Goal: Use online tool/utility

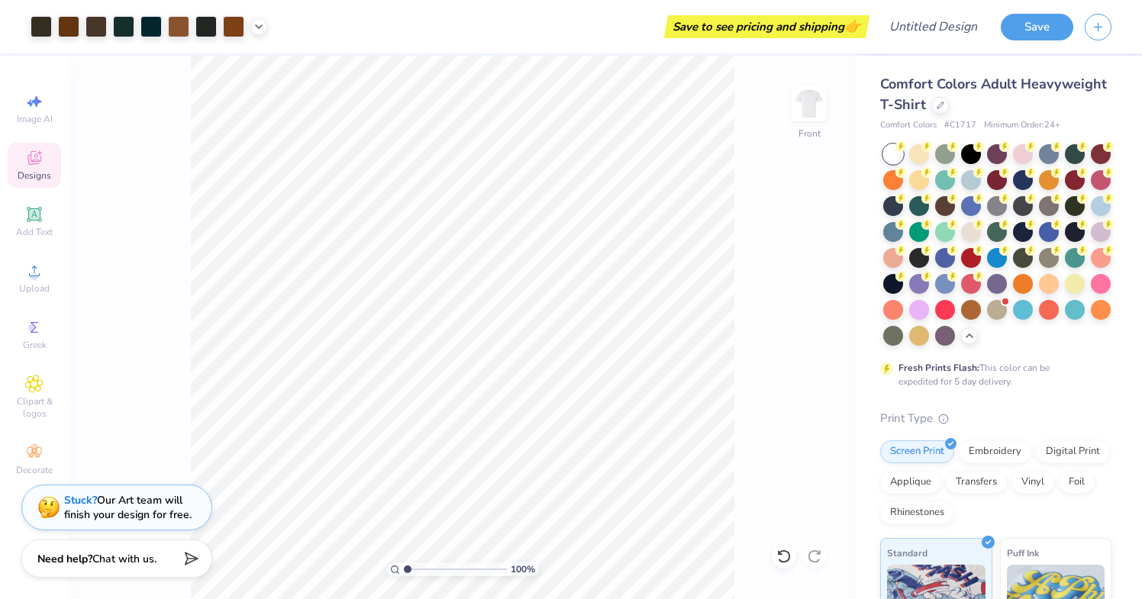
click at [809, 420] on div "100 % Front" at bounding box center [462, 328] width 787 height 544
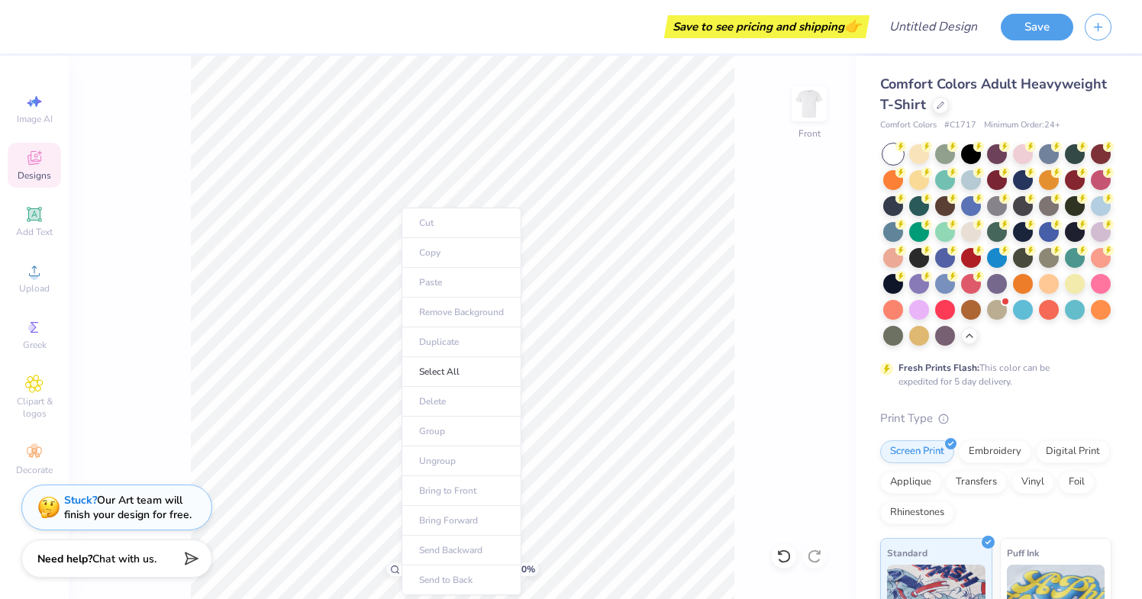
click at [436, 289] on ul "Cut Copy Paste Remove Background Duplicate Select All Delete Group Ungroup Brin…" at bounding box center [462, 402] width 120 height 388
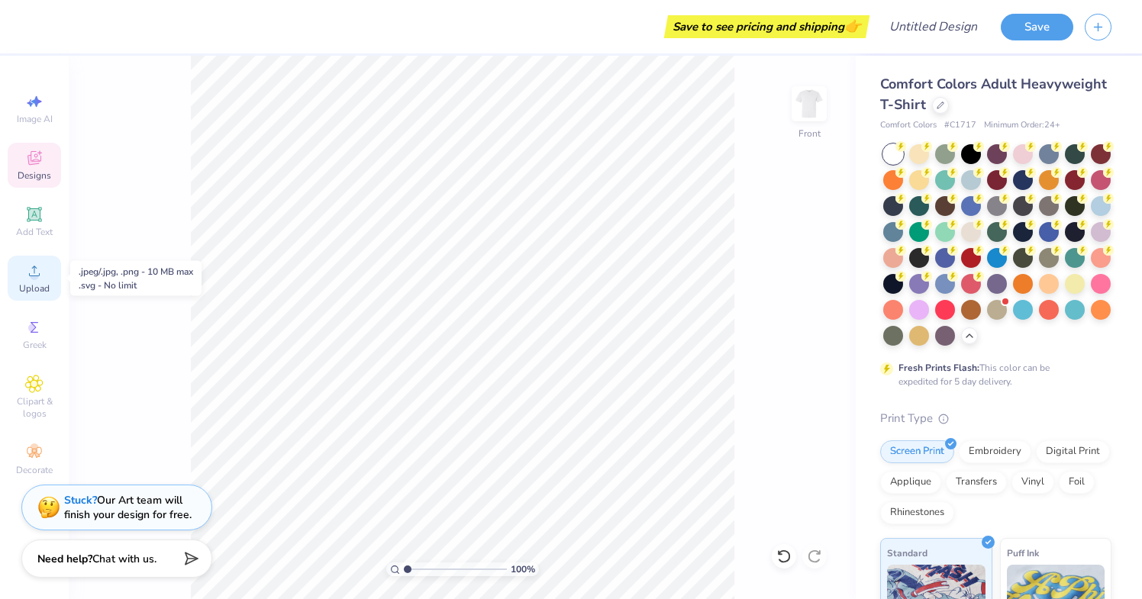
click at [30, 279] on icon at bounding box center [34, 271] width 18 height 18
click at [33, 286] on span "Upload" at bounding box center [34, 289] width 31 height 12
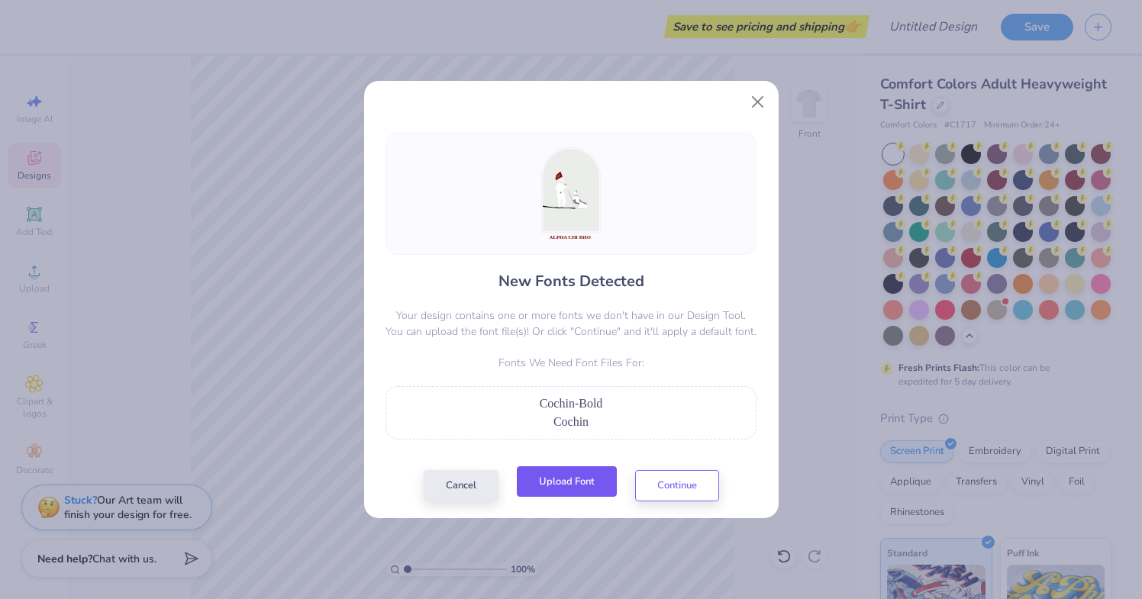
click at [567, 490] on button "Upload Font" at bounding box center [567, 482] width 100 height 31
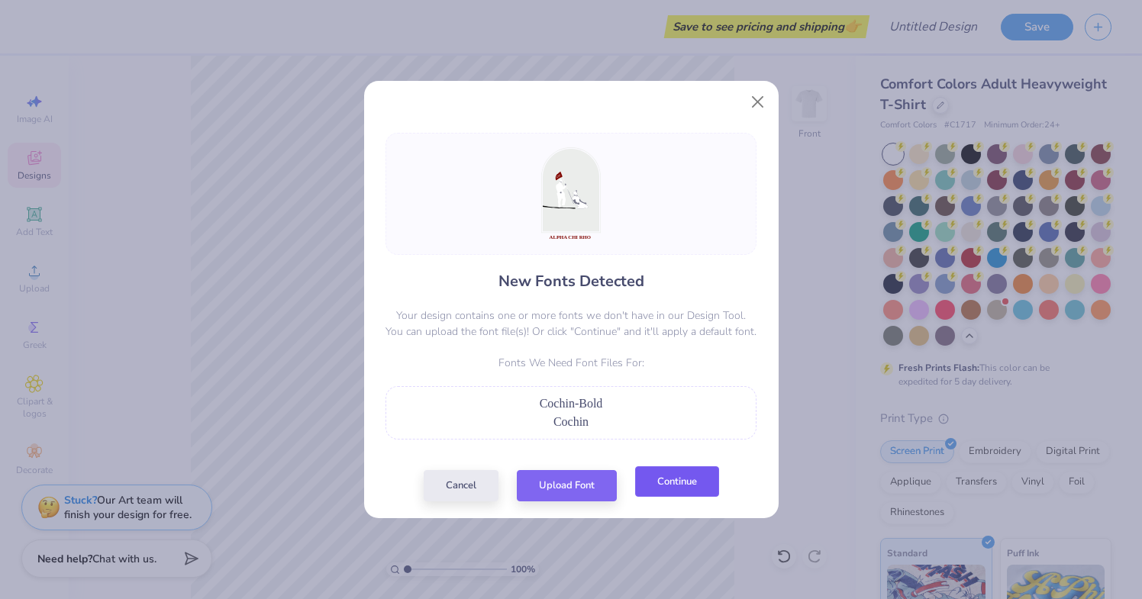
click at [667, 489] on button "Continue" at bounding box center [677, 482] width 84 height 31
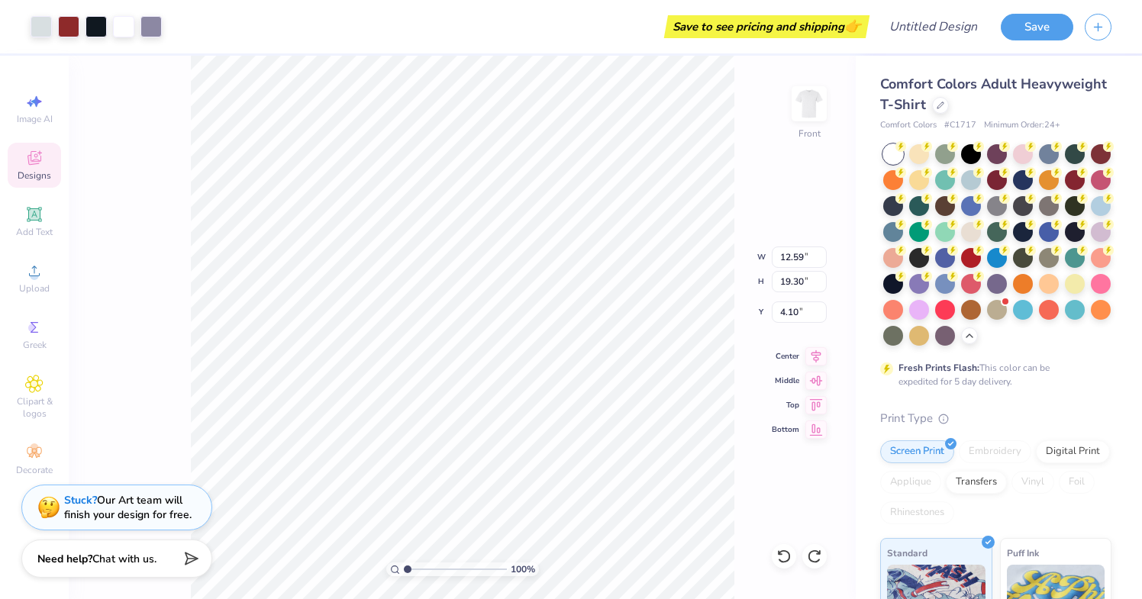
type input "19.30"
type input "10.30"
type input "15.80"
type input "3.00"
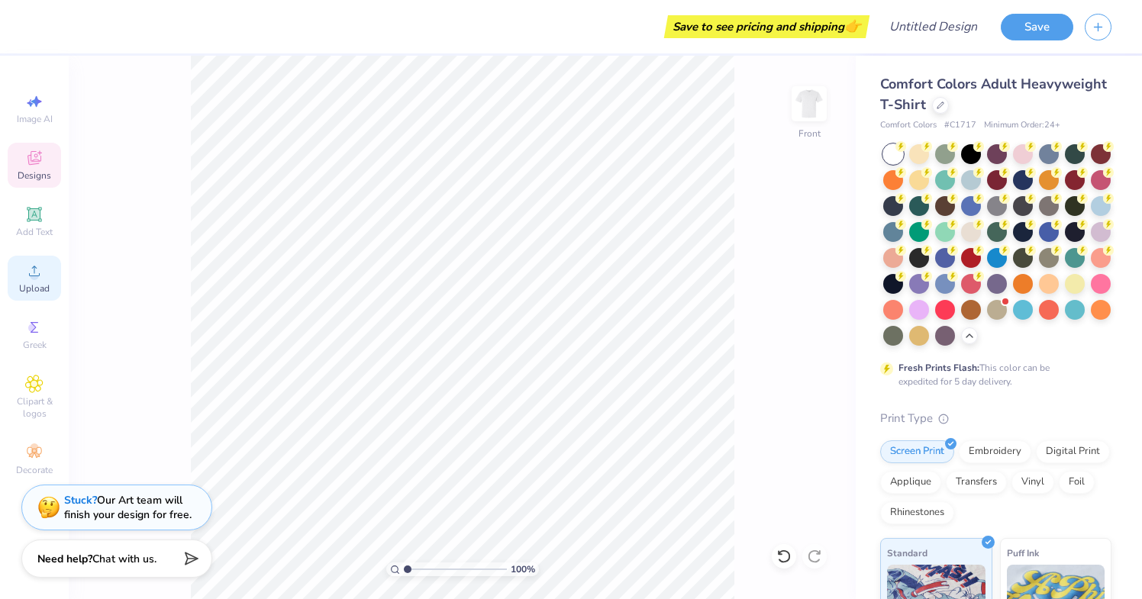
click at [37, 278] on circle at bounding box center [34, 276] width 8 height 8
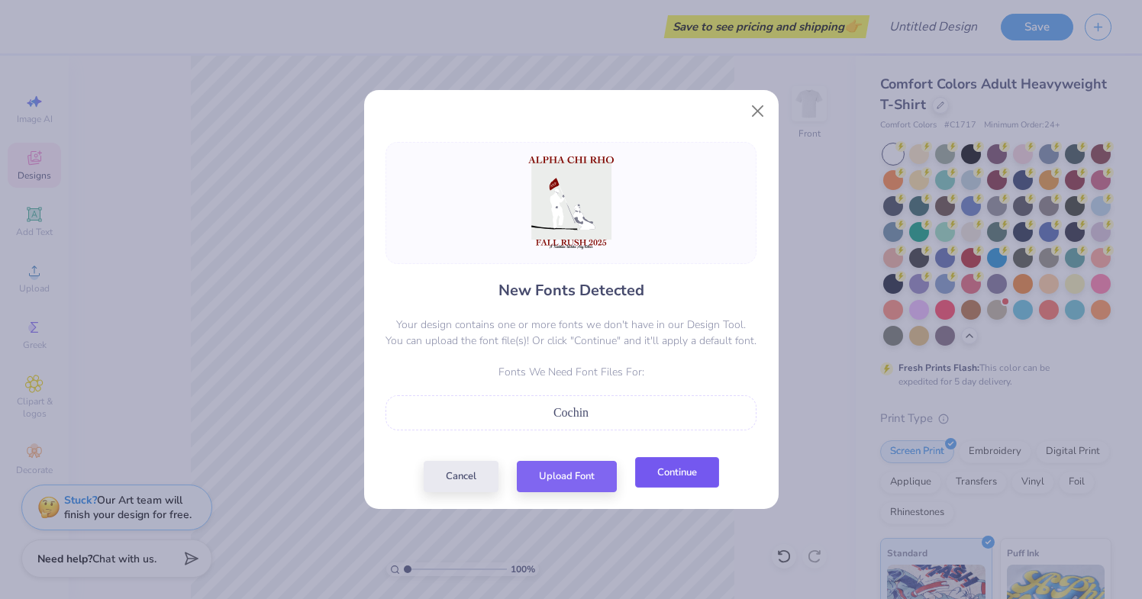
click at [679, 480] on button "Continue" at bounding box center [677, 472] width 84 height 31
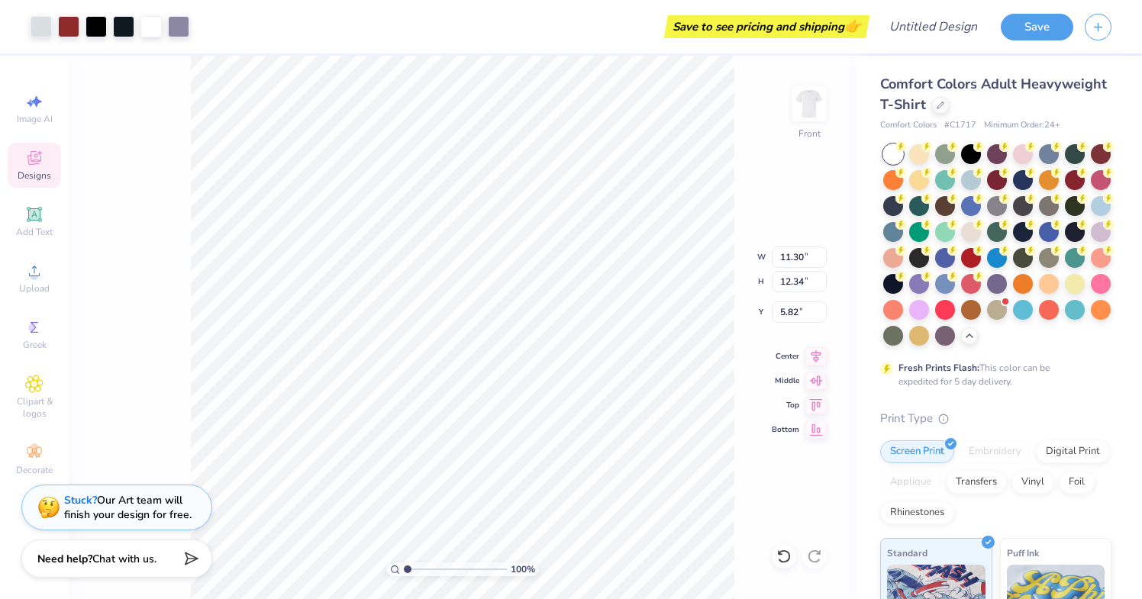
type input "11.30"
type input "12.34"
click at [144, 368] on div "100 % Front W 11.30 11.30 " H 12.34 12.34 " Y 5.82 5.82 " Center Middle Top Bot…" at bounding box center [462, 328] width 787 height 544
type input "5.49"
type input "9.46"
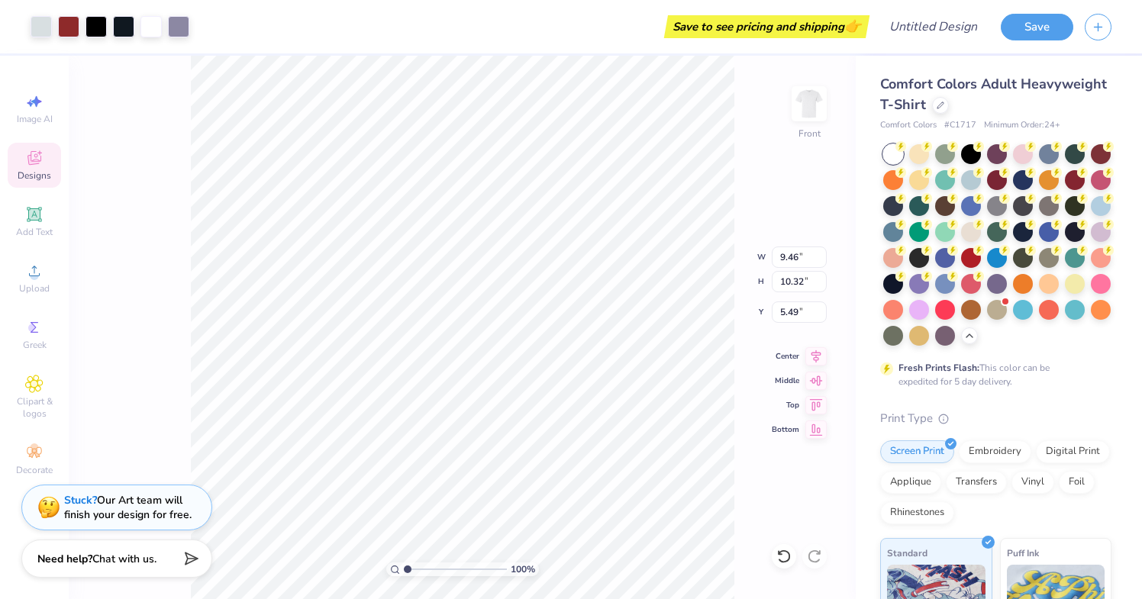
type input "10.32"
type input "5.40"
type input "9.16"
type input "10.00"
type input "3.00"
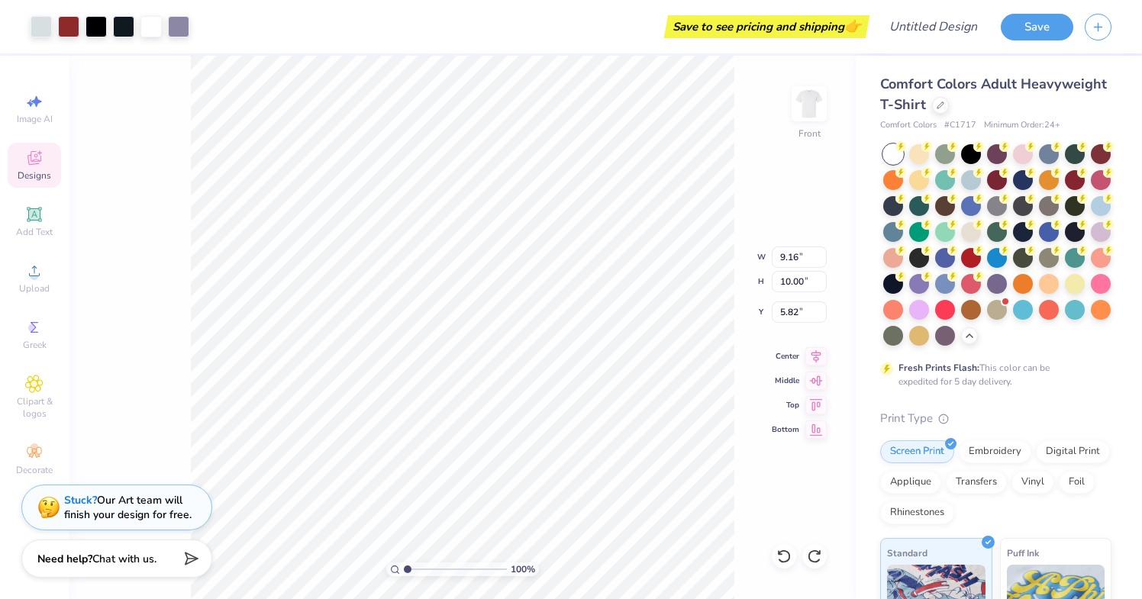
type input "5.82"
type input "4.64"
type input "11.75"
type input "12.83"
type input "3.00"
